Goal: Task Accomplishment & Management: Use online tool/utility

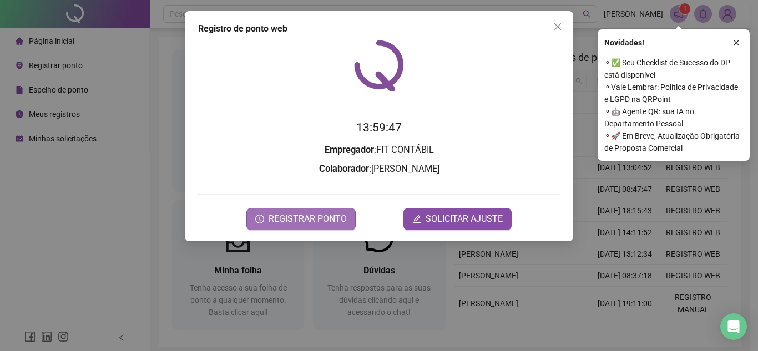
click at [299, 229] on button "REGISTRAR PONTO" at bounding box center [301, 219] width 109 height 22
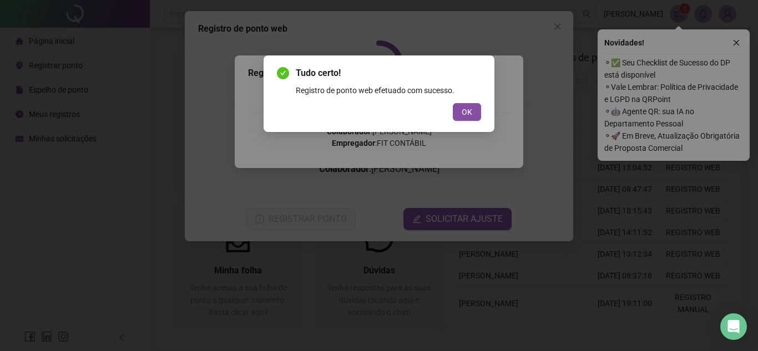
click at [461, 109] on button "OK" at bounding box center [467, 112] width 28 height 18
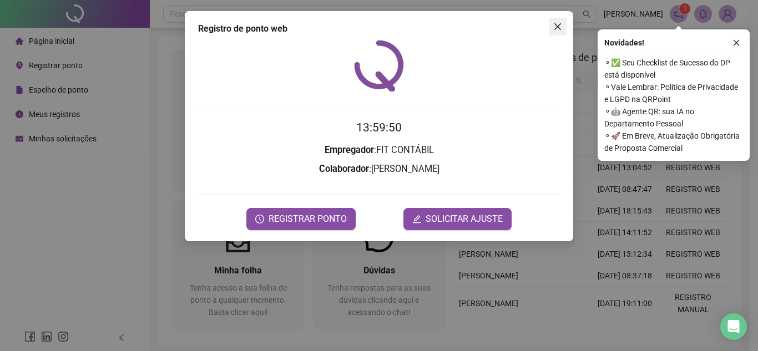
click at [558, 23] on icon "close" at bounding box center [558, 26] width 9 height 9
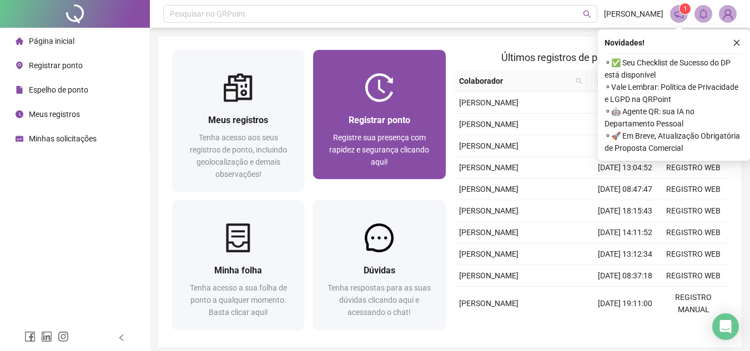
click at [362, 95] on div at bounding box center [379, 87] width 132 height 29
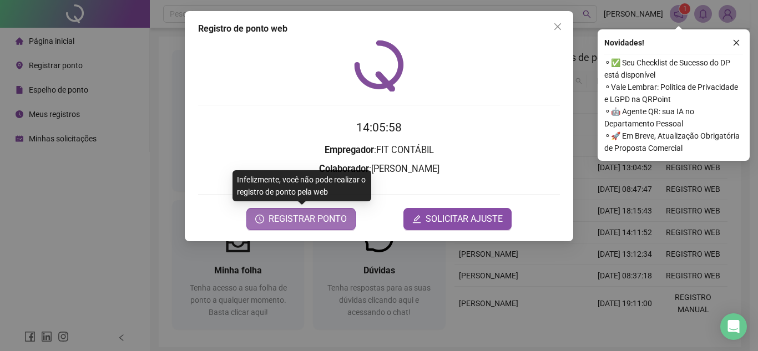
click at [328, 214] on span "REGISTRAR PONTO" at bounding box center [308, 219] width 78 height 13
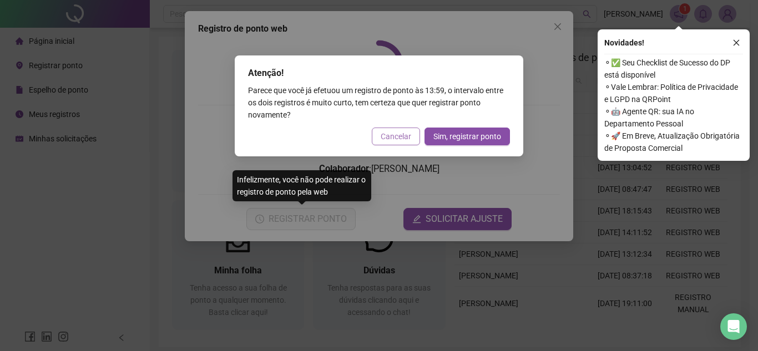
click at [384, 139] on span "Cancelar" at bounding box center [396, 136] width 31 height 12
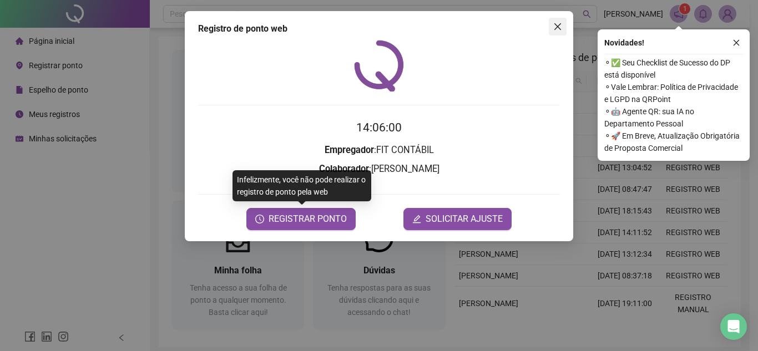
click at [561, 28] on icon "close" at bounding box center [558, 26] width 9 height 9
